Goal: Complete application form: Complete application form

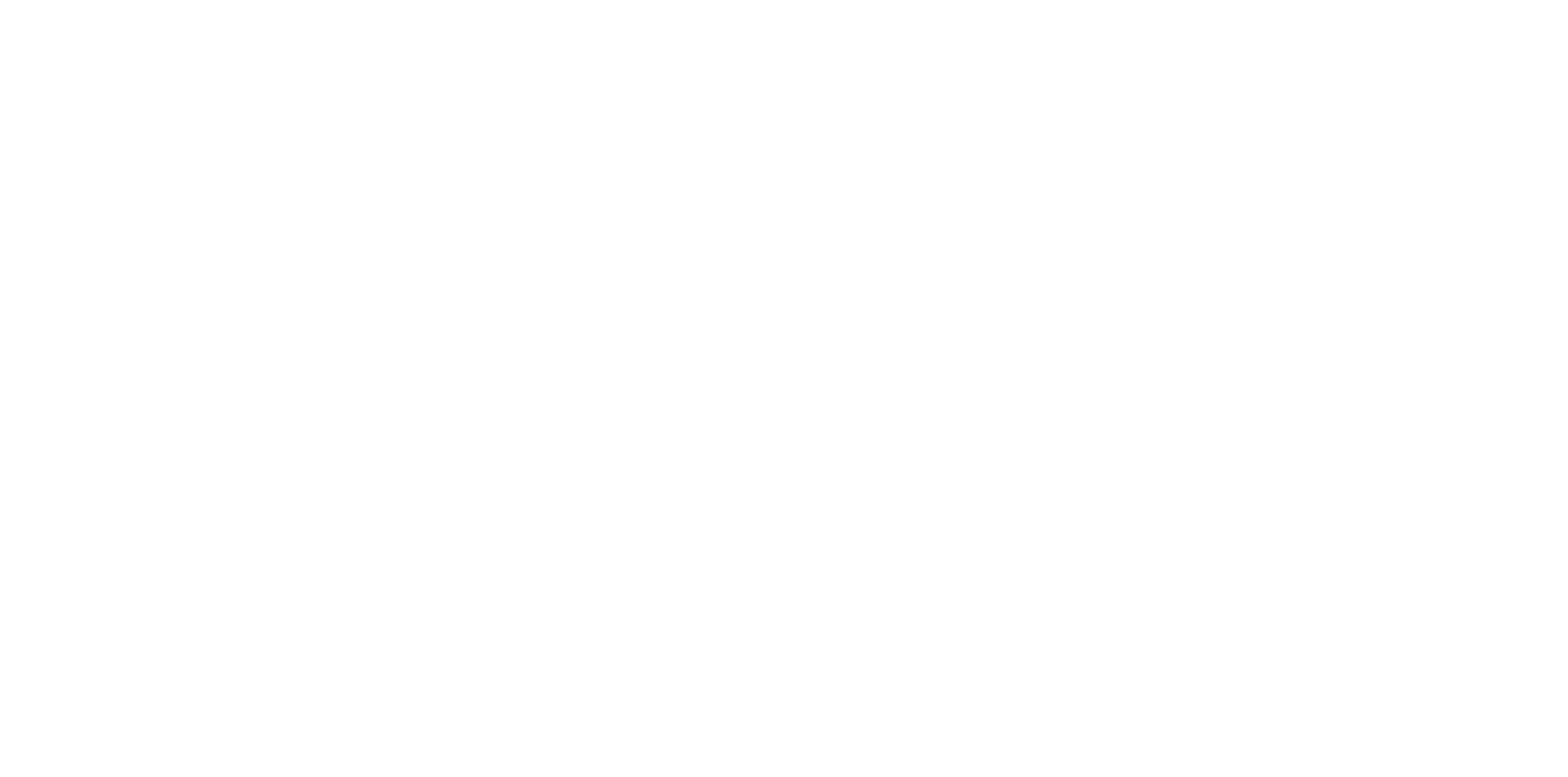
drag, startPoint x: 570, startPoint y: 307, endPoint x: 281, endPoint y: 162, distance: 323.3
click at [570, 307] on div at bounding box center [784, 388] width 1568 height 777
drag, startPoint x: 474, startPoint y: 242, endPoint x: 254, endPoint y: 49, distance: 292.7
click at [474, 242] on div at bounding box center [784, 388] width 1568 height 777
drag, startPoint x: 141, startPoint y: 73, endPoint x: 129, endPoint y: 60, distance: 17.7
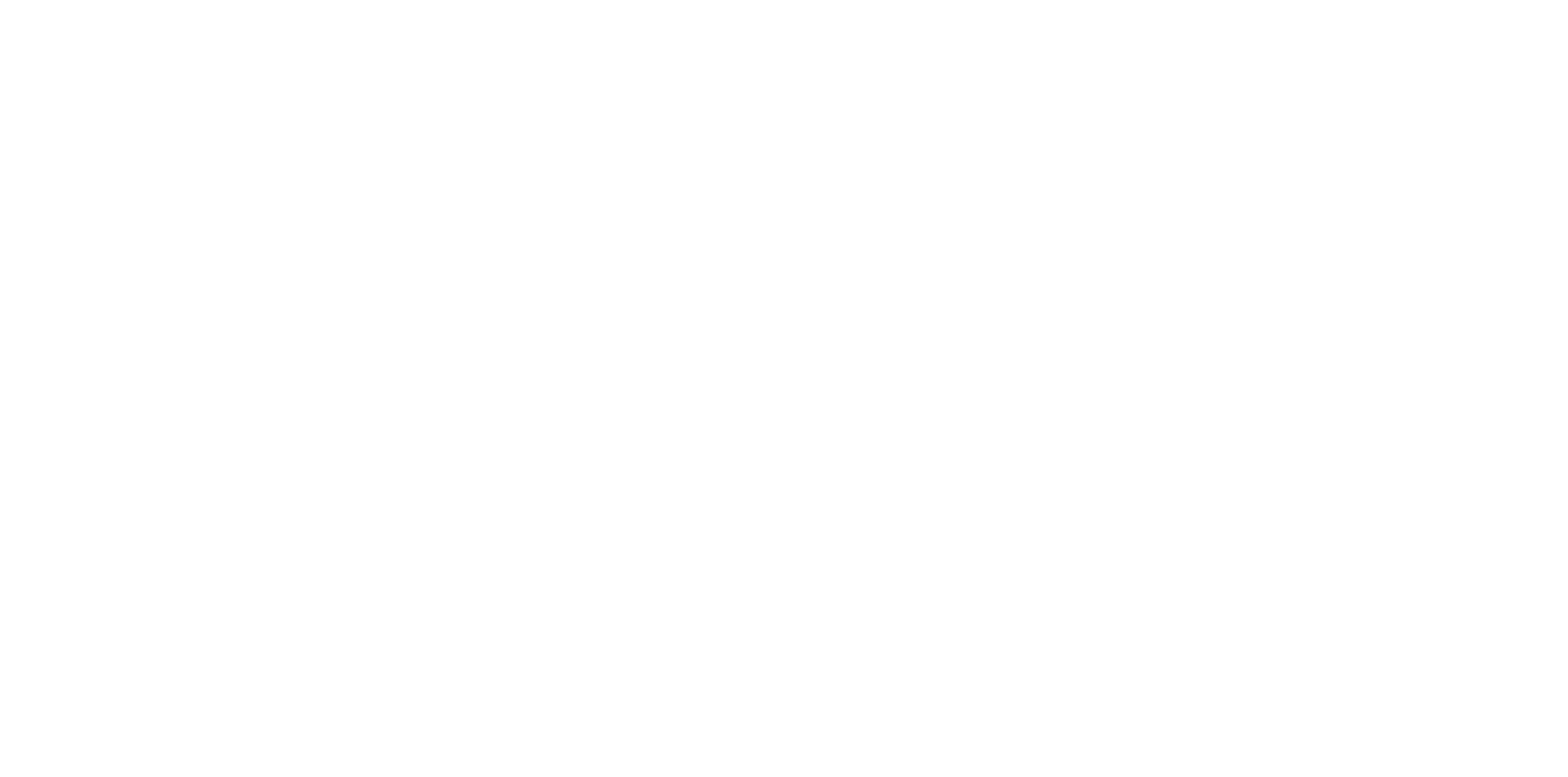
click at [147, 73] on div at bounding box center [784, 388] width 1568 height 777
